Goal: Communication & Community: Answer question/provide support

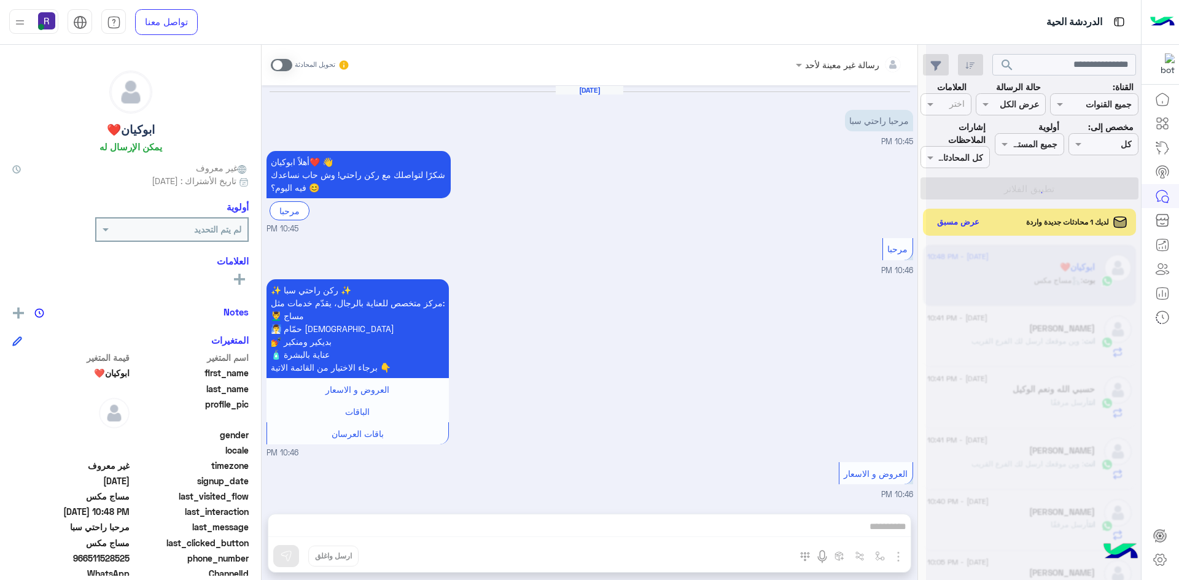
scroll to position [878, 0]
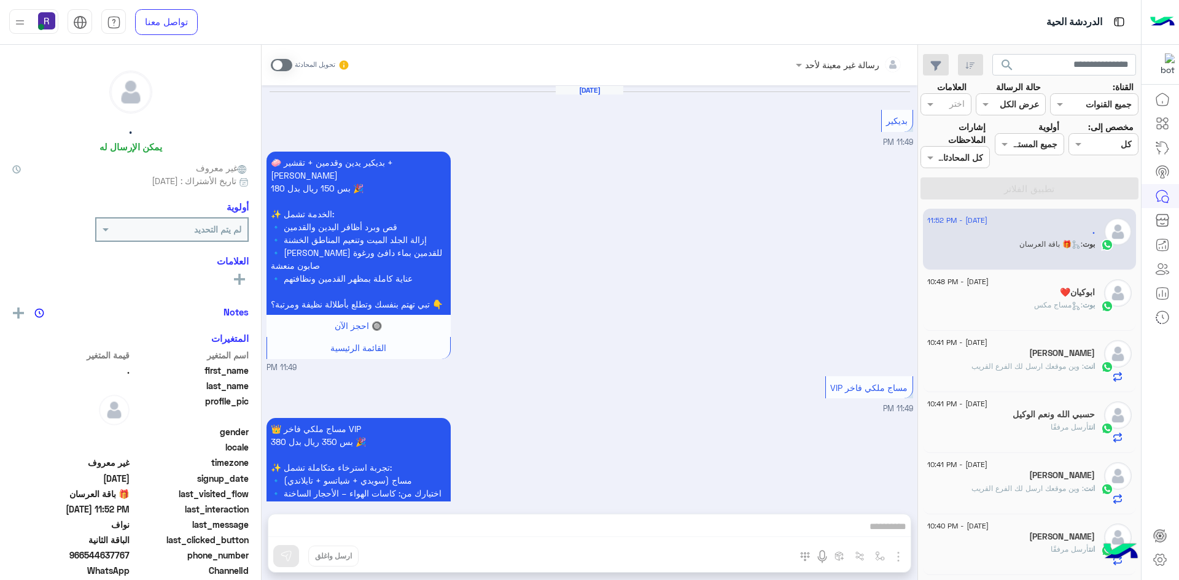
scroll to position [1922, 0]
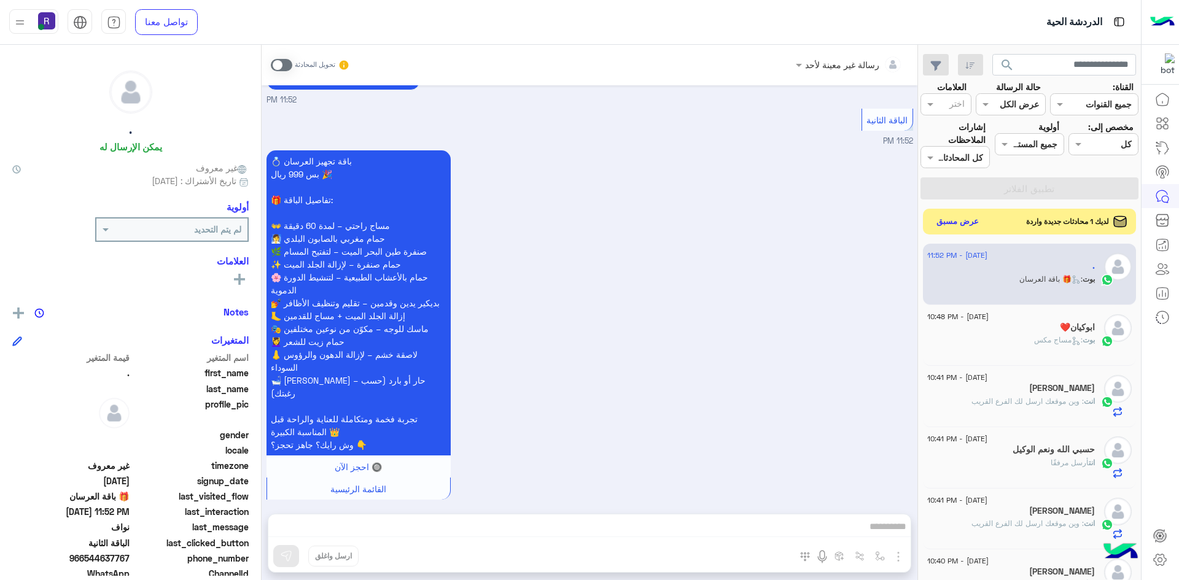
click at [976, 230] on div "لديك 1 محادثات جديدة واردة عرض مسبق" at bounding box center [1030, 222] width 214 height 26
click at [959, 224] on button "عرض مسبق" at bounding box center [958, 222] width 52 height 17
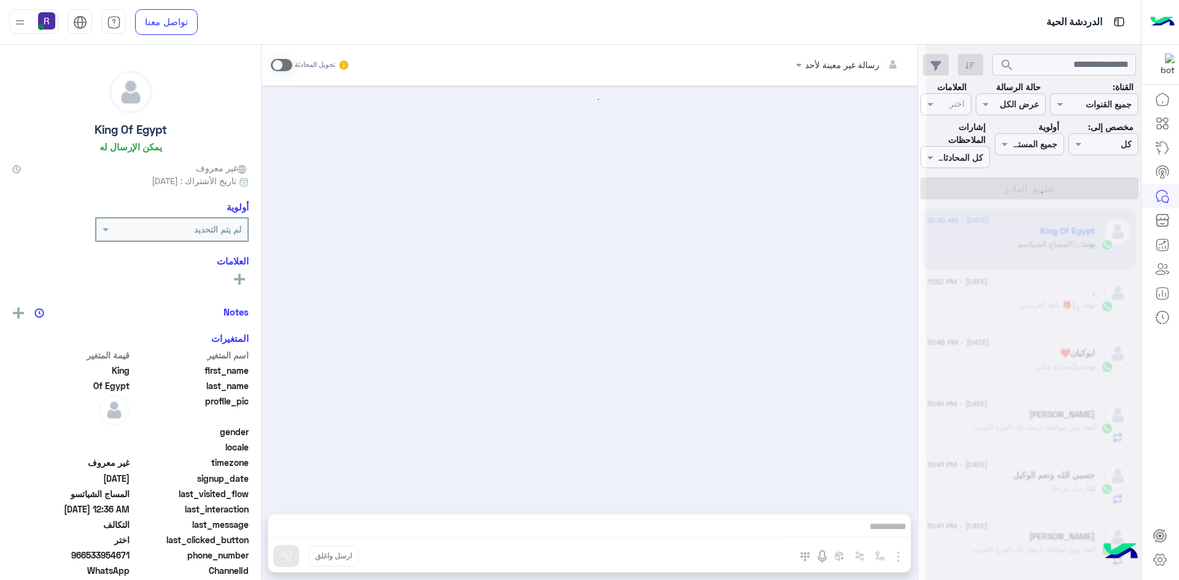
scroll to position [1093, 0]
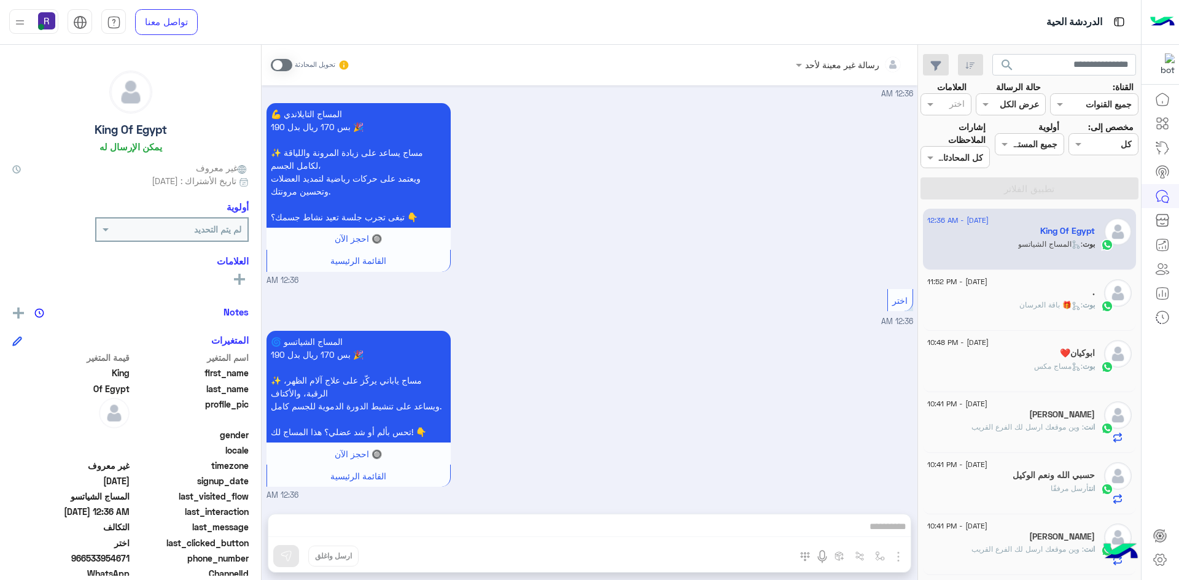
click at [270, 66] on div "رسالة غير معينة لأحد تحويل المحادثة" at bounding box center [590, 65] width 656 height 41
click at [275, 66] on span at bounding box center [281, 65] width 21 height 12
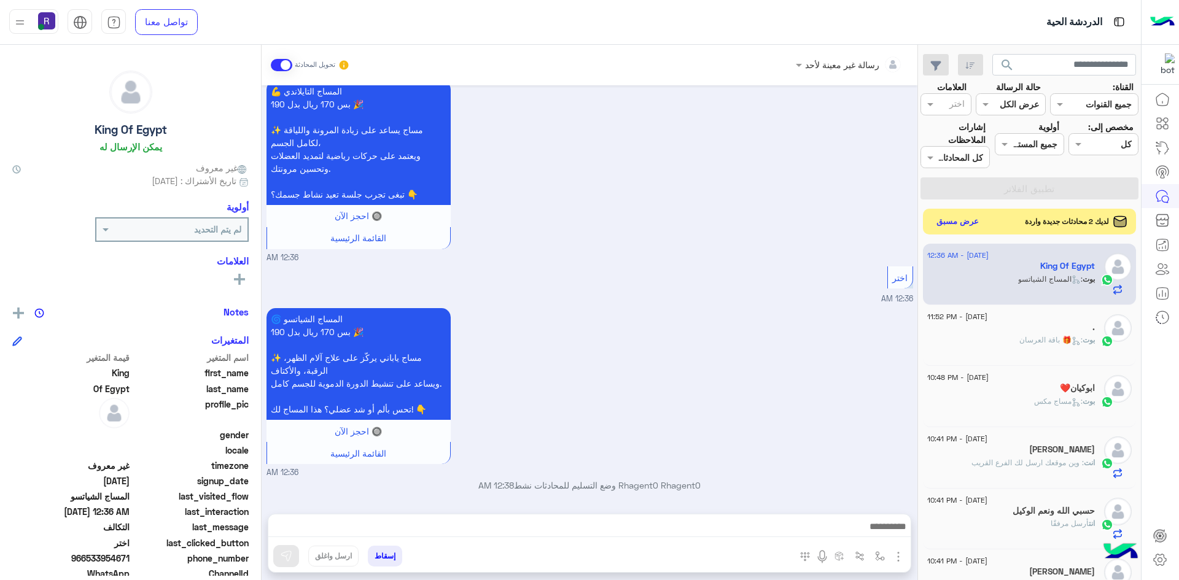
click at [946, 222] on button "عرض مسبق" at bounding box center [958, 222] width 52 height 17
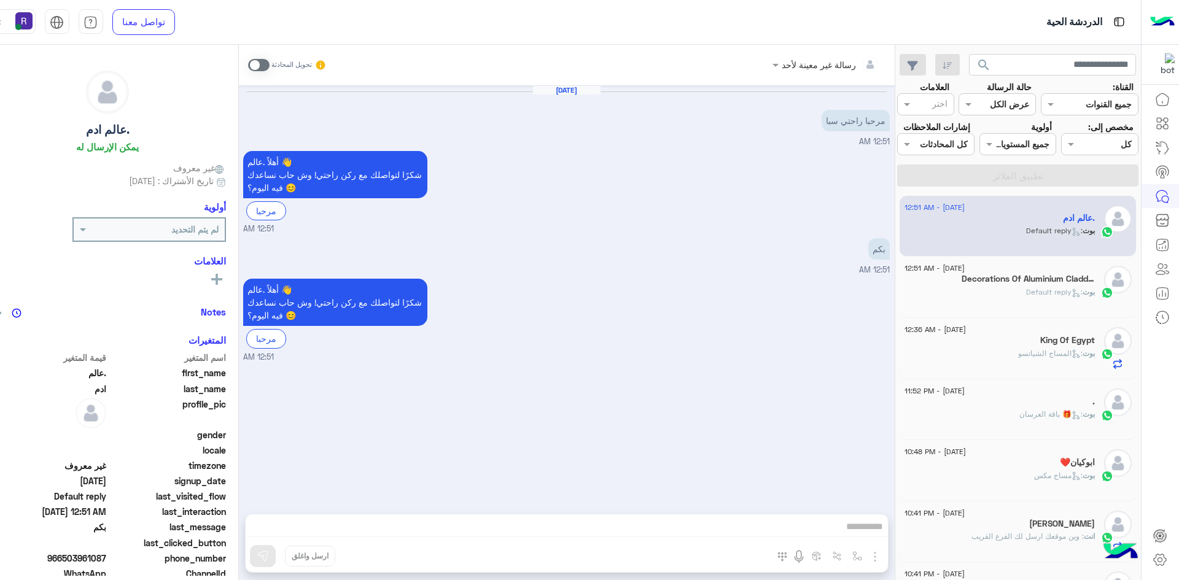
click at [251, 74] on div "تحويل المحادثة" at bounding box center [287, 65] width 79 height 22
click at [251, 71] on div "تحويل المحادثة" at bounding box center [287, 65] width 79 height 22
click at [260, 63] on label at bounding box center [258, 65] width 21 height 12
click at [869, 550] on img "button" at bounding box center [875, 557] width 15 height 15
click at [842, 526] on span "الصور" at bounding box center [851, 530] width 23 height 14
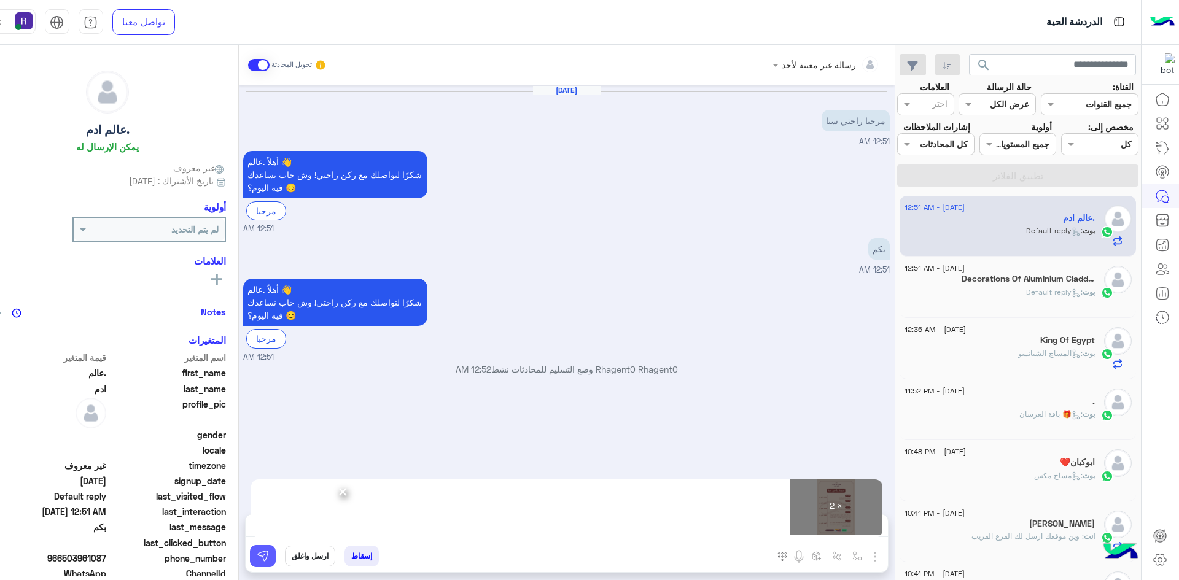
click at [257, 559] on img at bounding box center [263, 556] width 12 height 12
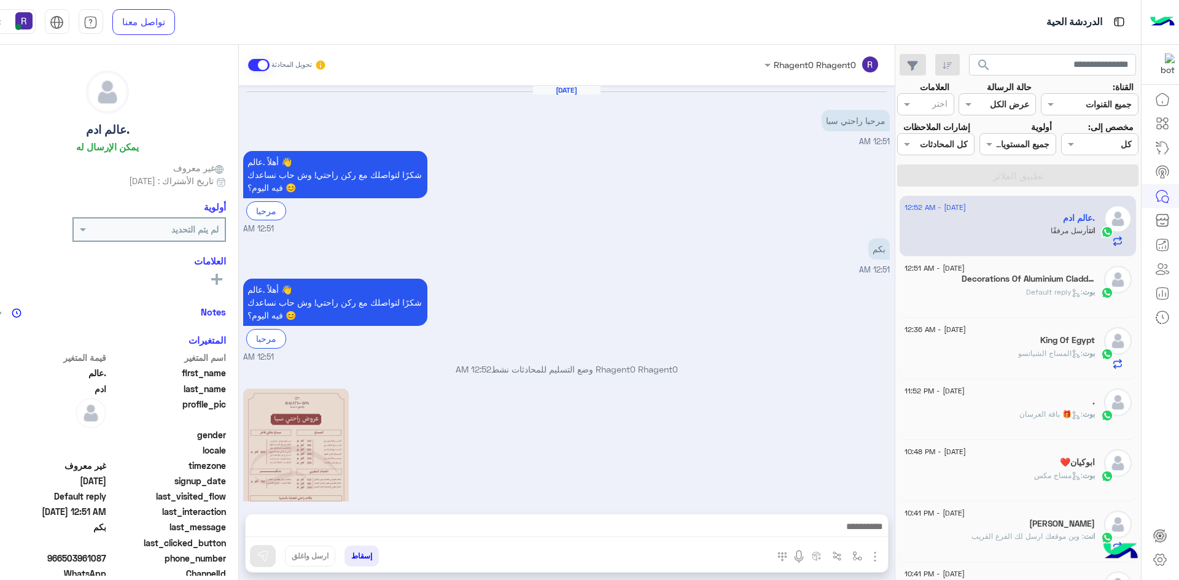
scroll to position [240, 0]
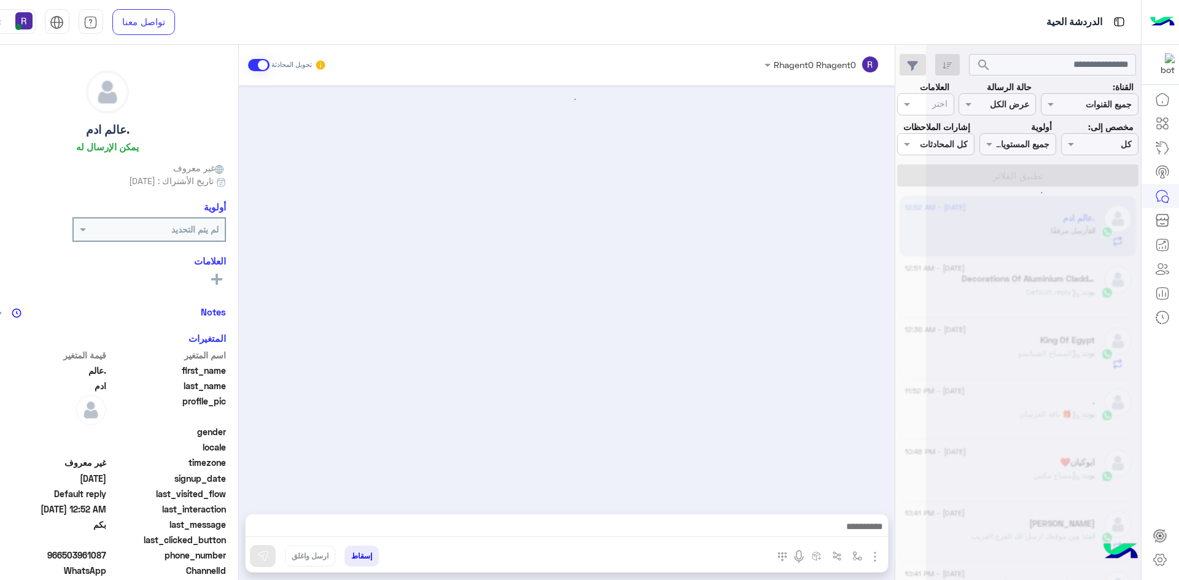
scroll to position [240, 0]
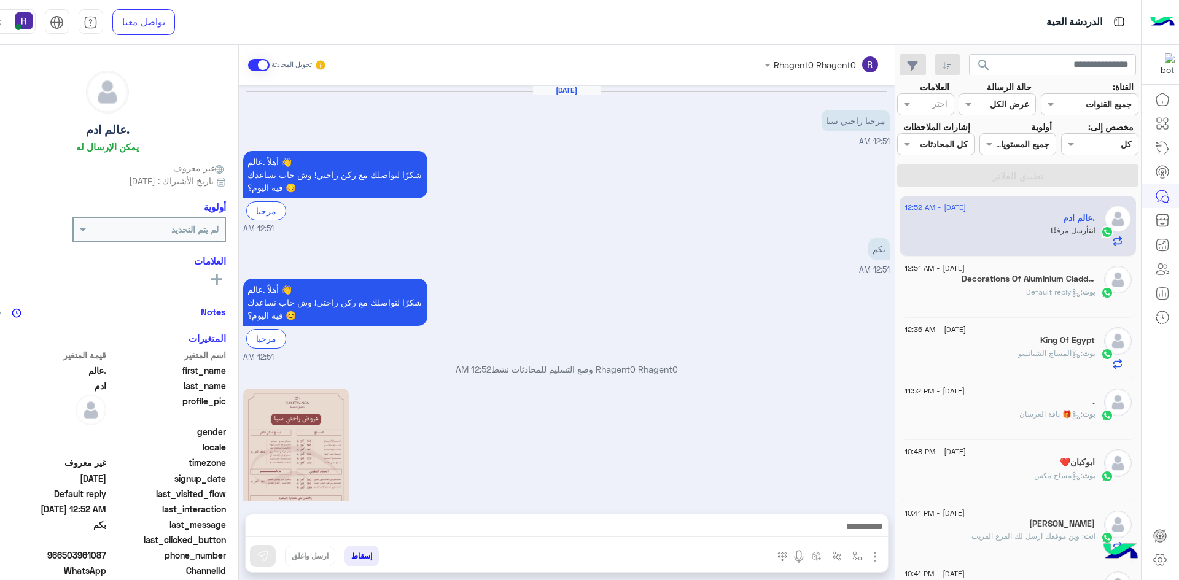
scroll to position [240, 0]
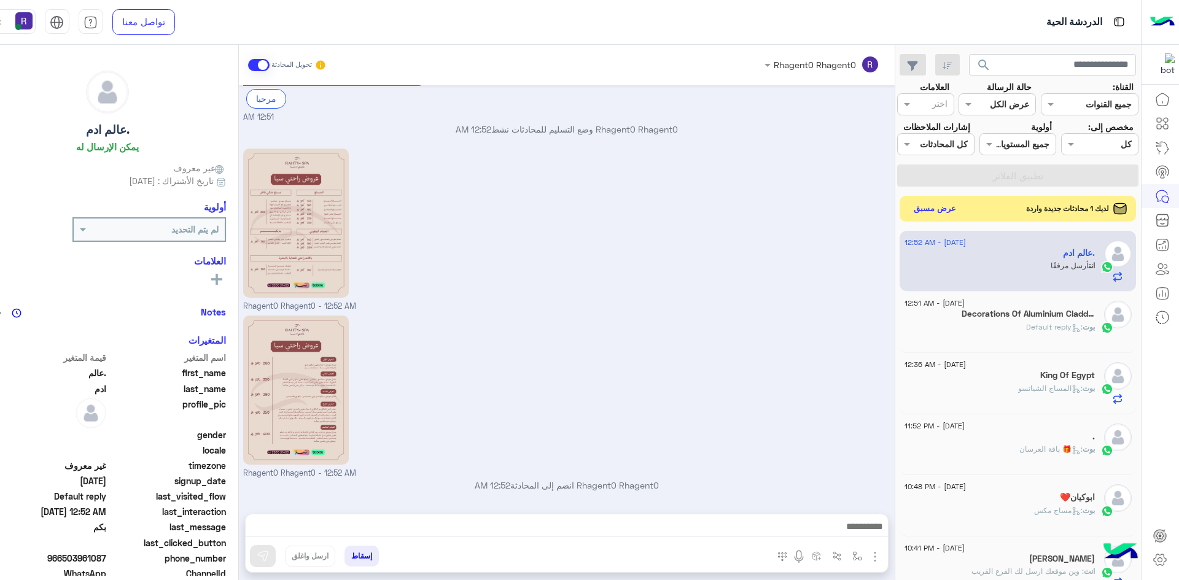
click at [927, 203] on button "عرض مسبق" at bounding box center [935, 208] width 52 height 17
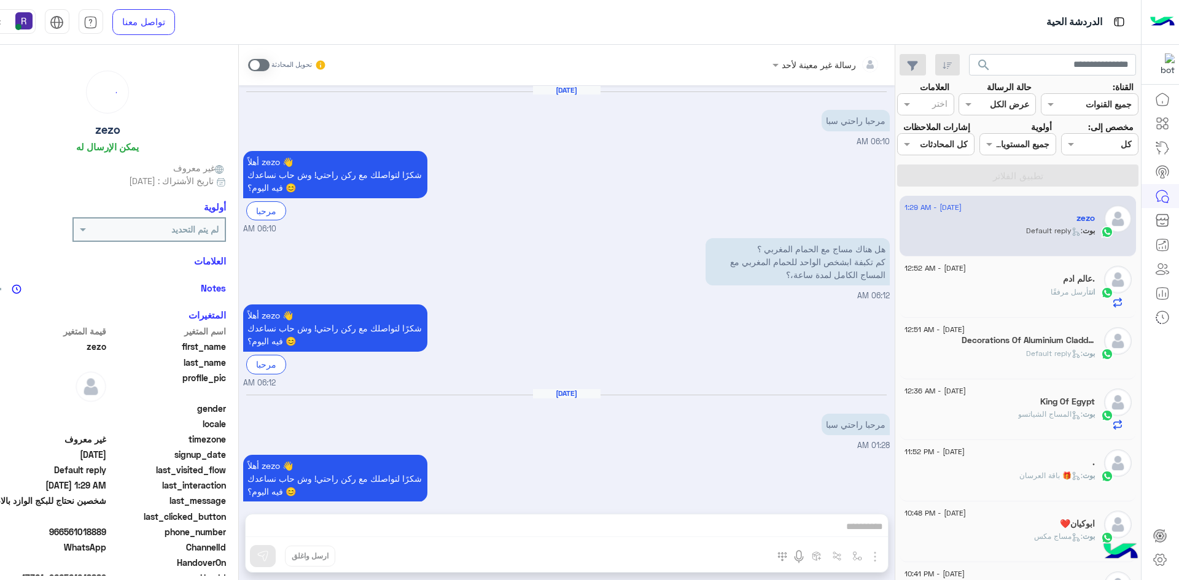
scroll to position [294, 0]
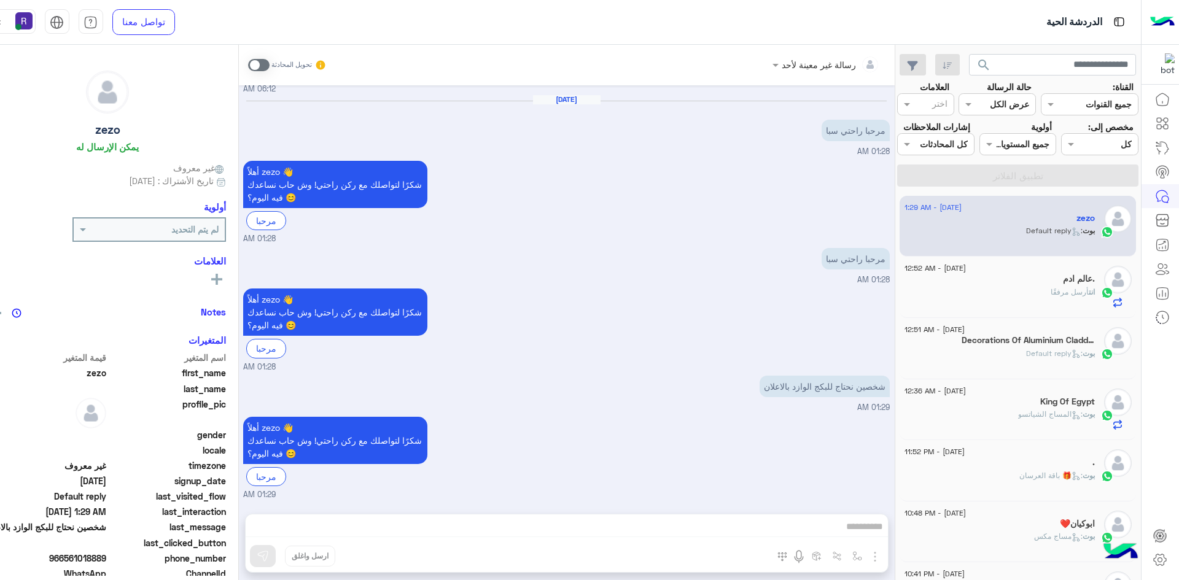
click at [248, 61] on span at bounding box center [258, 65] width 21 height 12
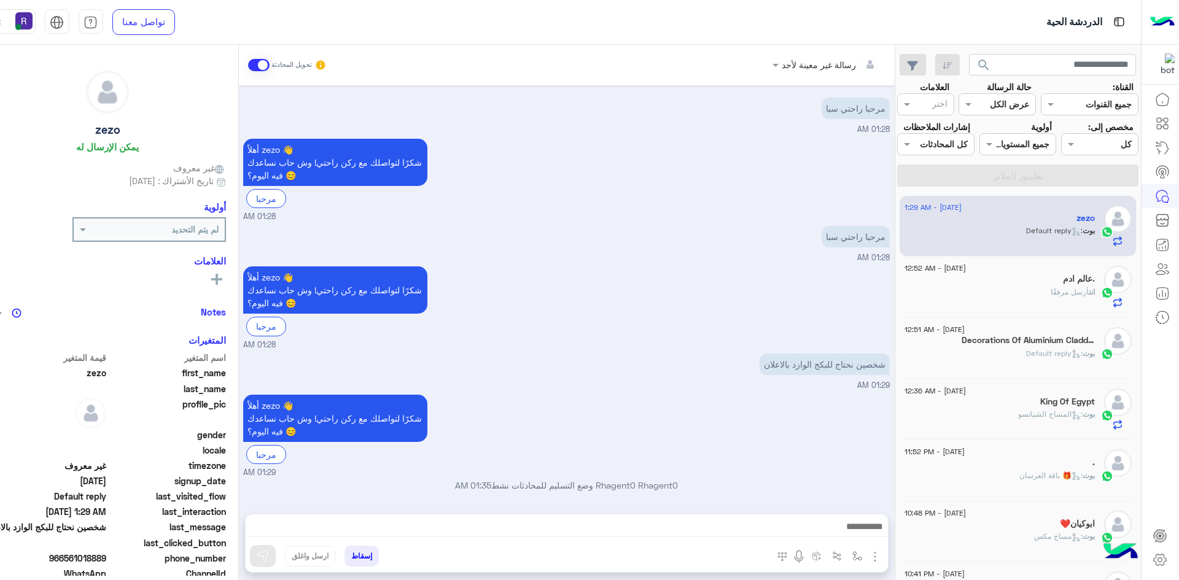
click at [870, 555] on img "button" at bounding box center [875, 557] width 15 height 15
click at [853, 533] on span "الصور" at bounding box center [851, 530] width 23 height 14
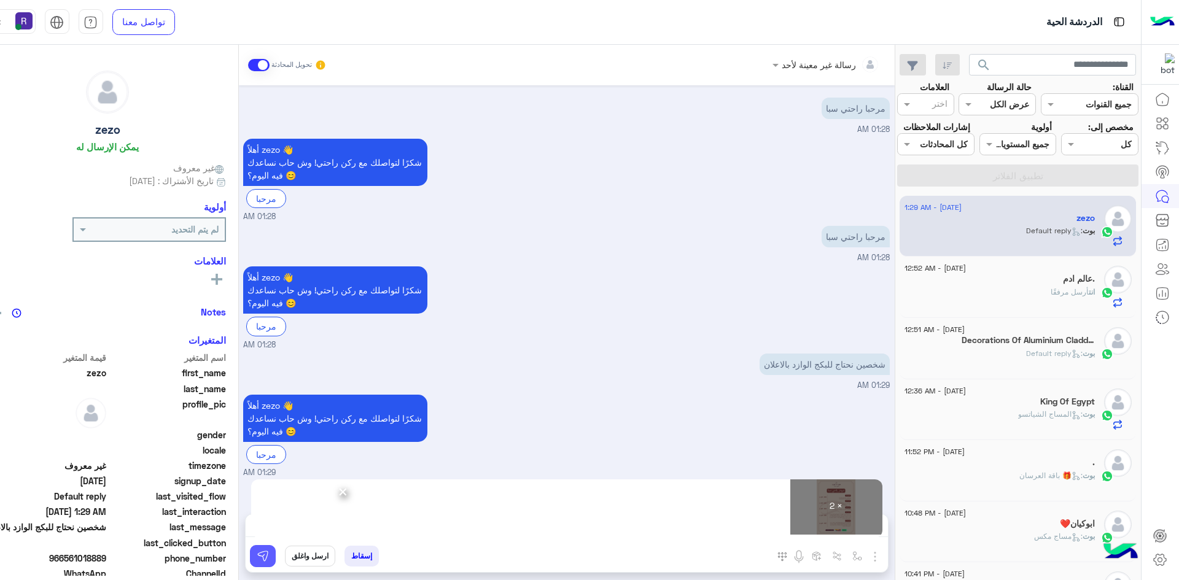
click at [262, 558] on button at bounding box center [263, 556] width 26 height 22
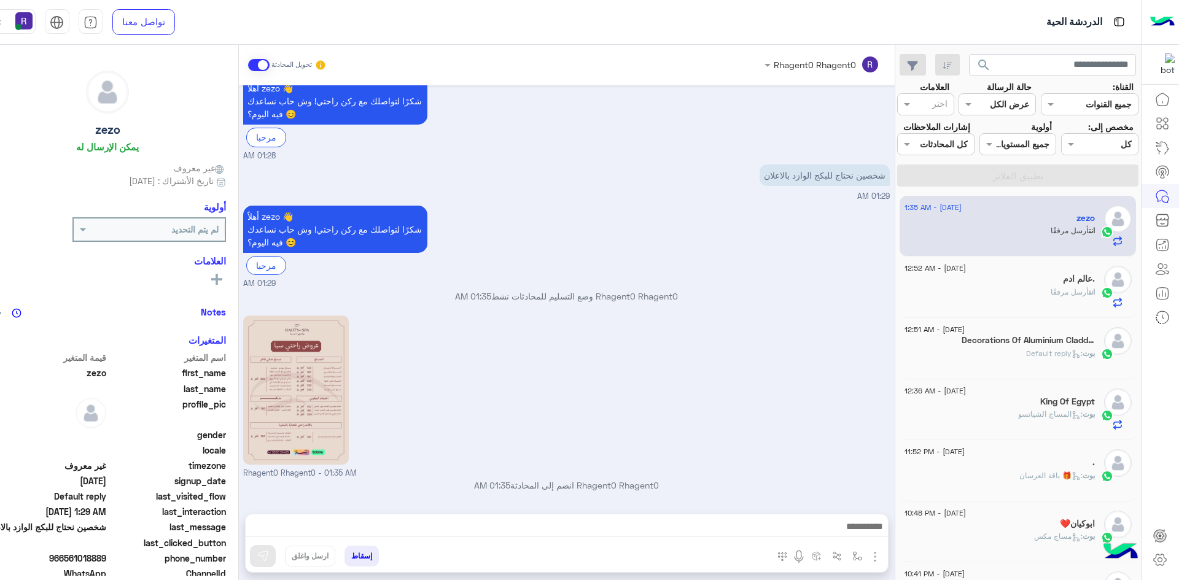
scroll to position [672, 0]
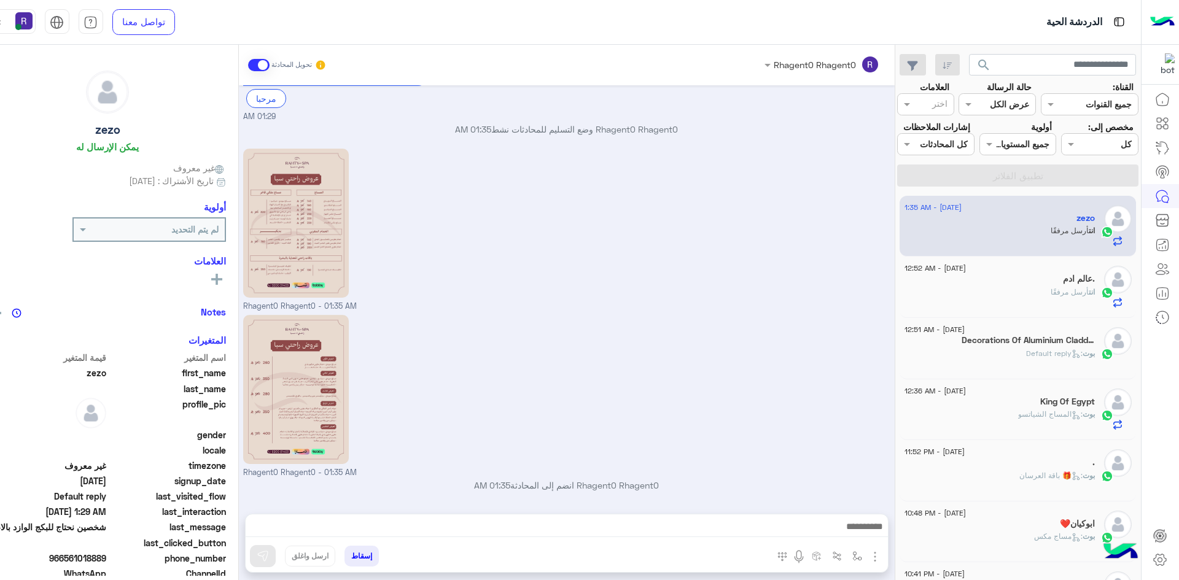
click at [753, 191] on div "Rhagent0 Rhagent0 - 01:35 AM" at bounding box center [566, 229] width 647 height 167
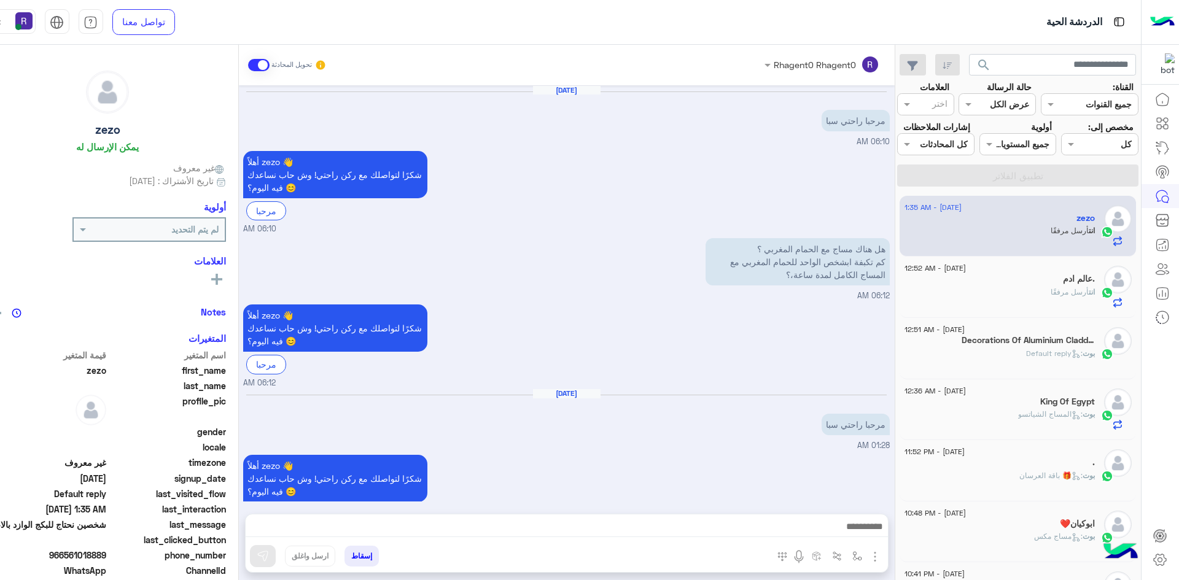
scroll to position [672, 0]
